Goal: Task Accomplishment & Management: Use online tool/utility

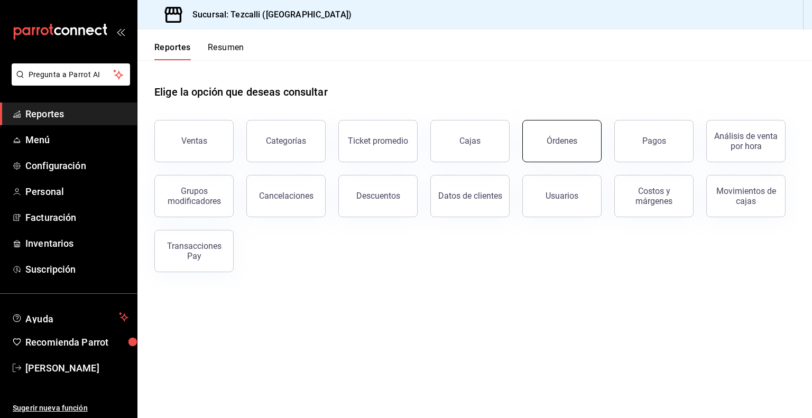
click at [568, 151] on button "Órdenes" at bounding box center [561, 141] width 79 height 42
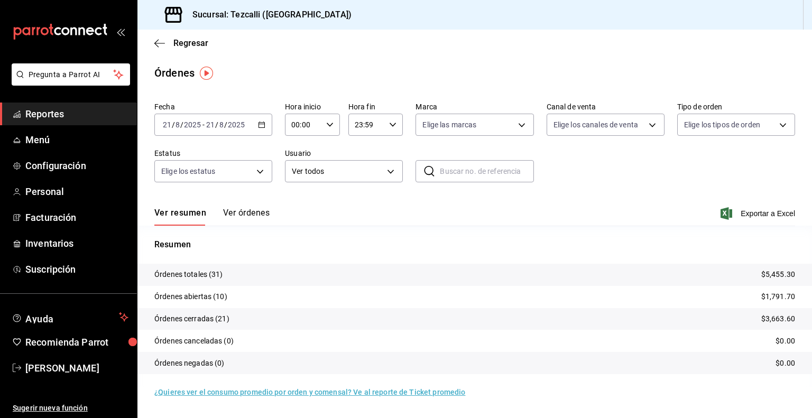
click at [258, 214] on button "Ver órdenes" at bounding box center [246, 217] width 47 height 18
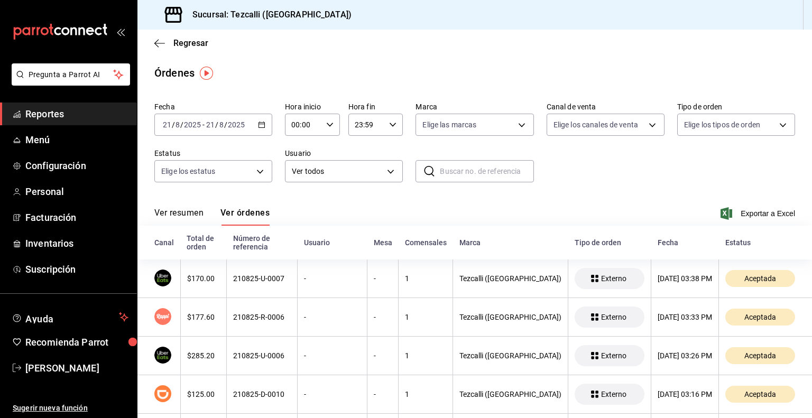
click at [178, 222] on button "Ver resumen" at bounding box center [178, 217] width 49 height 18
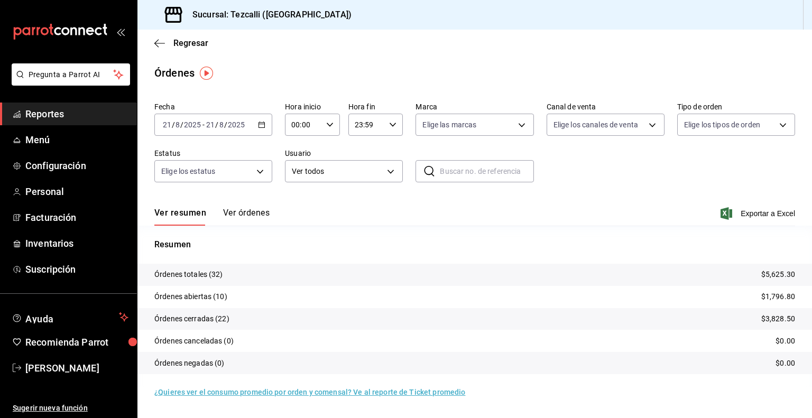
click at [247, 208] on button "Ver órdenes" at bounding box center [246, 217] width 47 height 18
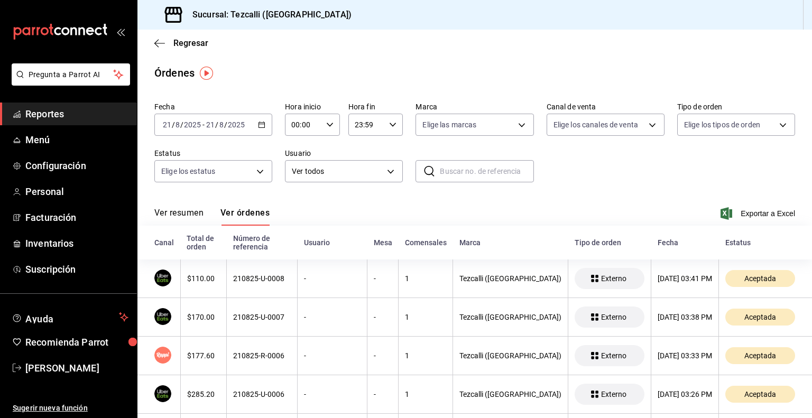
click at [180, 219] on button "Ver resumen" at bounding box center [178, 217] width 49 height 18
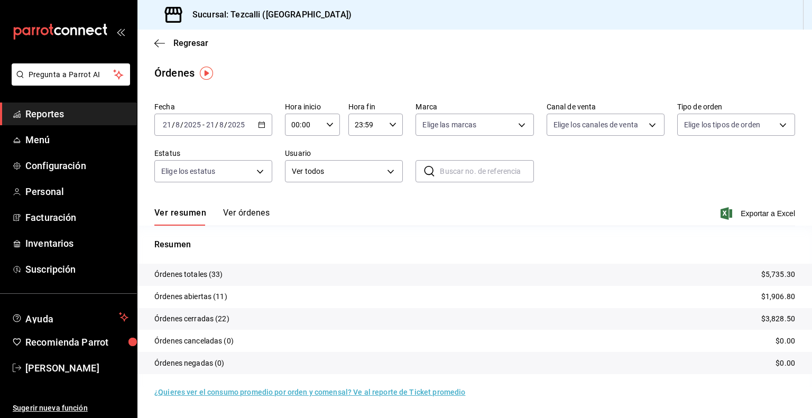
click at [255, 213] on button "Ver órdenes" at bounding box center [246, 217] width 47 height 18
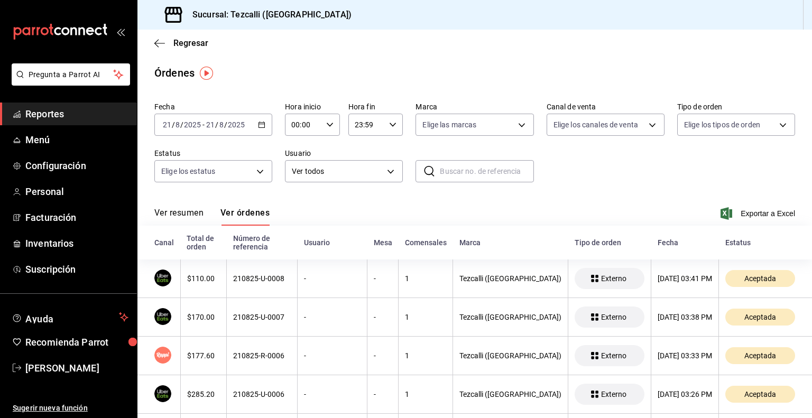
click at [184, 217] on button "Ver resumen" at bounding box center [178, 217] width 49 height 18
